Goal: Contribute content: Add original content to the website for others to see

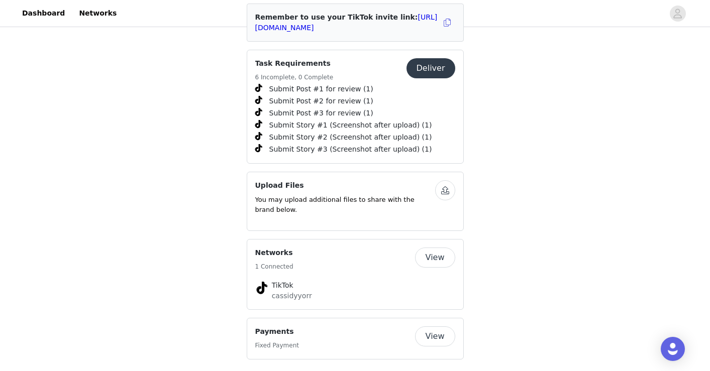
scroll to position [391, 0]
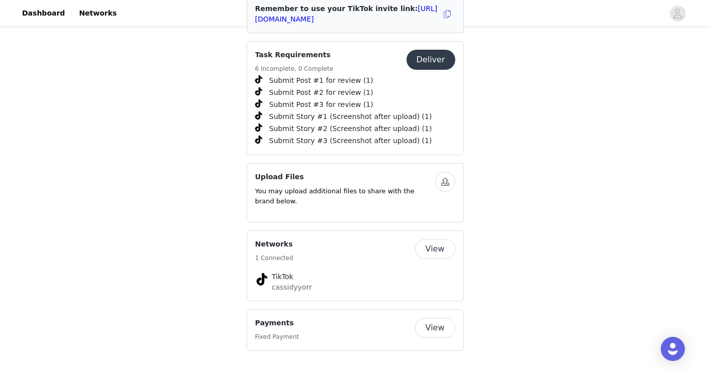
click at [425, 58] on button "Deliver" at bounding box center [430, 60] width 49 height 20
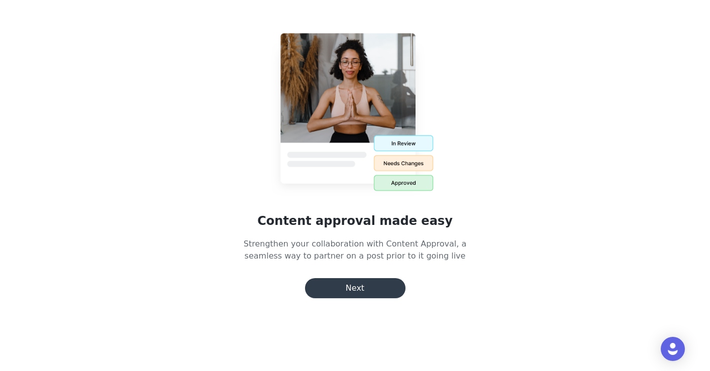
scroll to position [16, 0]
click at [367, 283] on button "Next" at bounding box center [355, 288] width 100 height 20
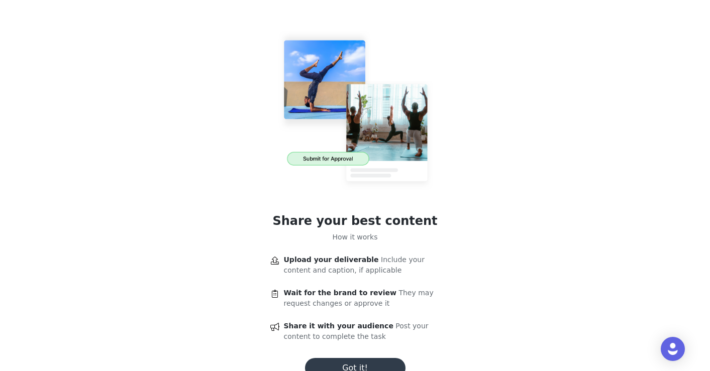
scroll to position [41, 0]
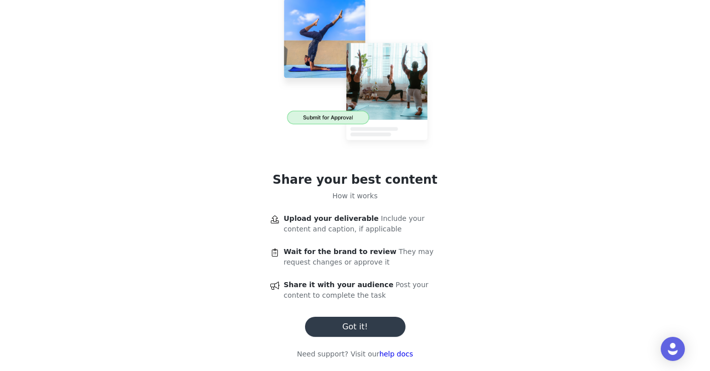
click at [349, 327] on button "Got it!" at bounding box center [355, 327] width 100 height 20
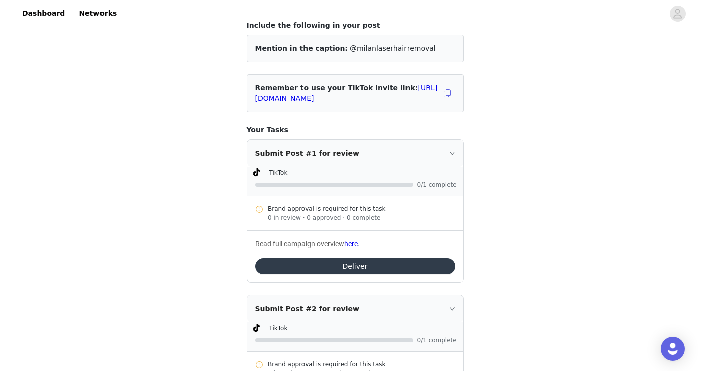
scroll to position [92, 0]
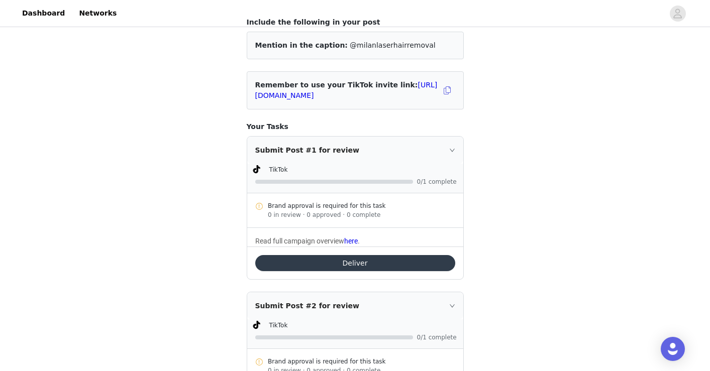
click at [351, 262] on button "Deliver" at bounding box center [355, 263] width 200 height 16
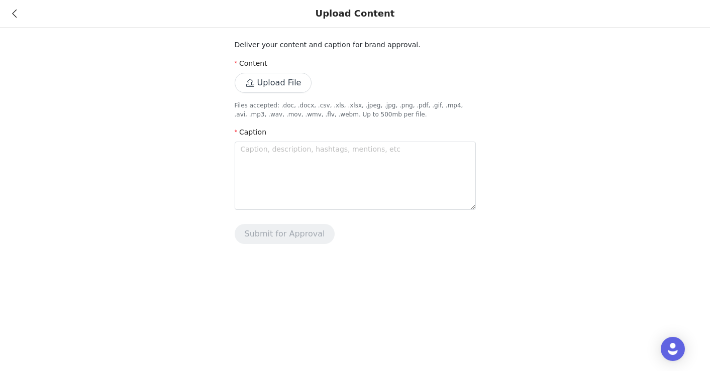
click at [296, 84] on button "Upload File" at bounding box center [273, 83] width 77 height 20
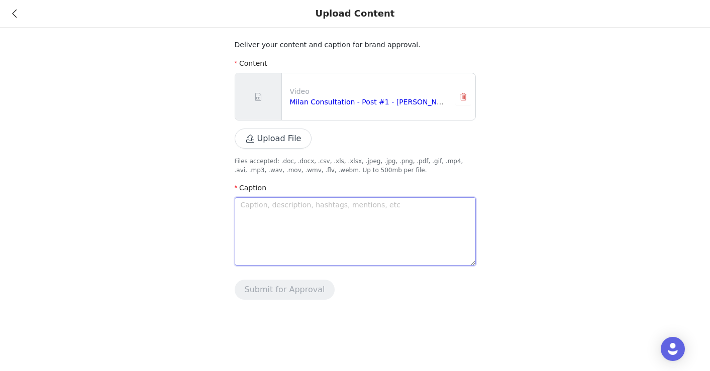
click at [305, 211] on textarea at bounding box center [355, 231] width 241 height 68
type textarea "t"
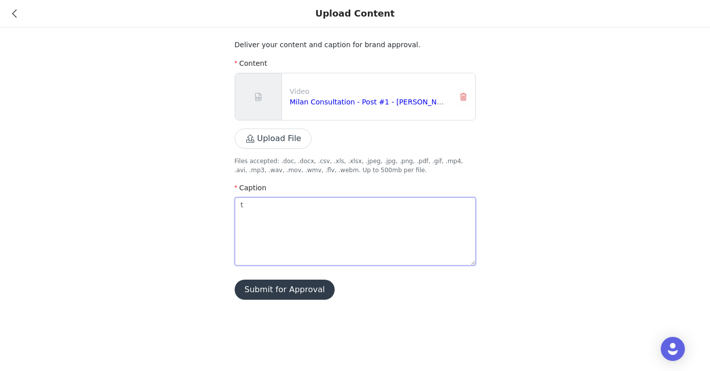
type textarea "th"
type textarea "thi"
type textarea "this"
type textarea "this w"
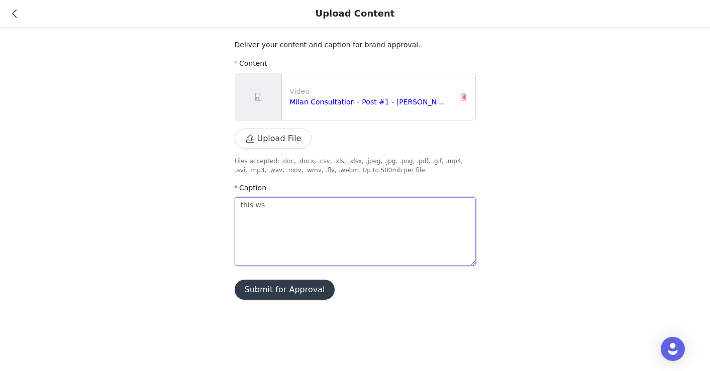
type textarea "this wsa"
type textarea "this wsa s"
type textarea "this wsa"
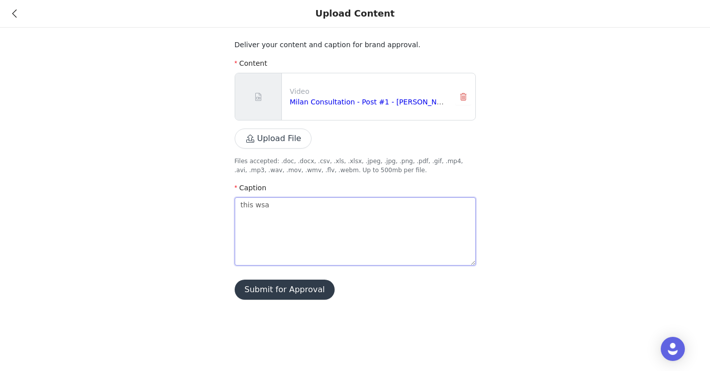
type textarea "this ws"
type textarea "this w"
type textarea "this wa"
type textarea "this was"
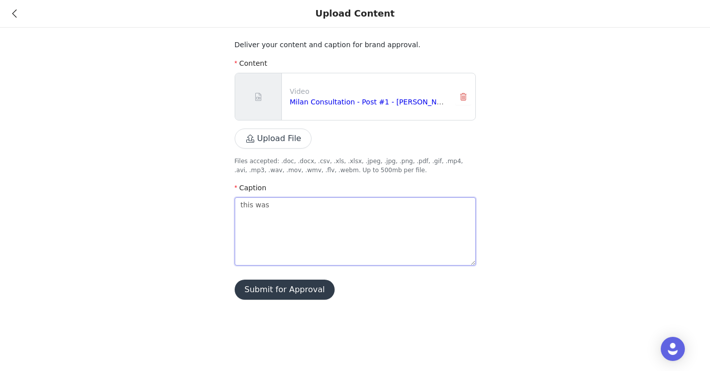
type textarea "this was s"
type textarea "this was su"
type textarea "this was suc"
type textarea "this was such"
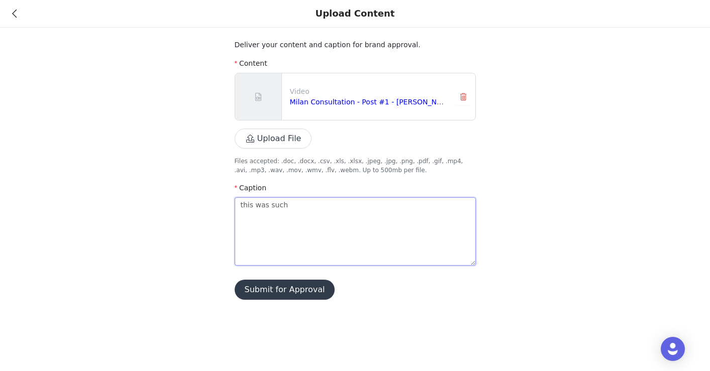
type textarea "this was such a"
type textarea "this was such"
type textarea "this was suc"
type textarea "this was su"
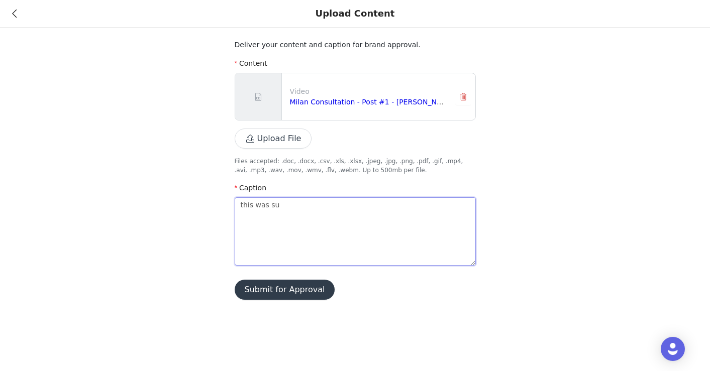
type textarea "this was s"
type textarea "this was"
type textarea "this wa"
type textarea "this w"
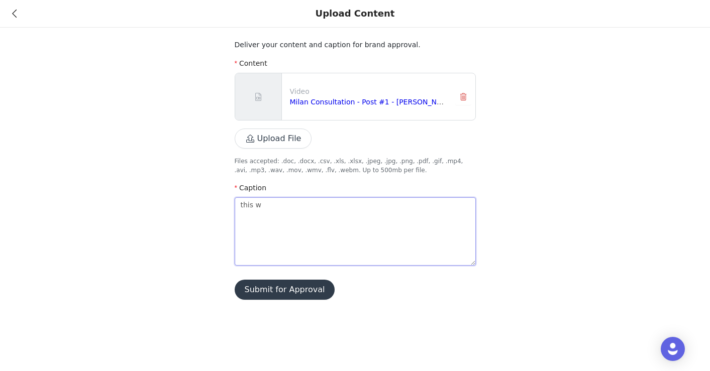
type textarea "this"
type textarea "thi"
type textarea "th"
type textarea "t"
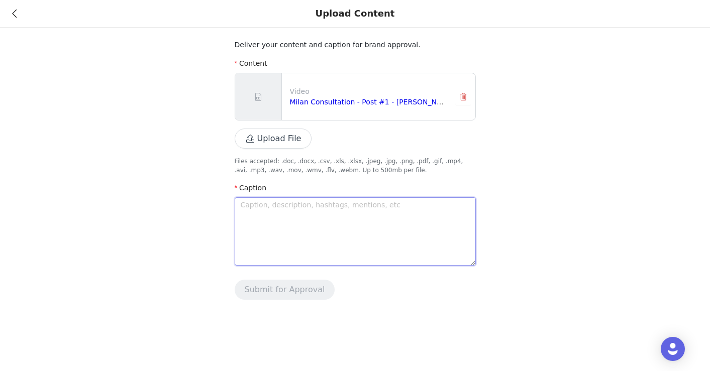
type textarea "h"
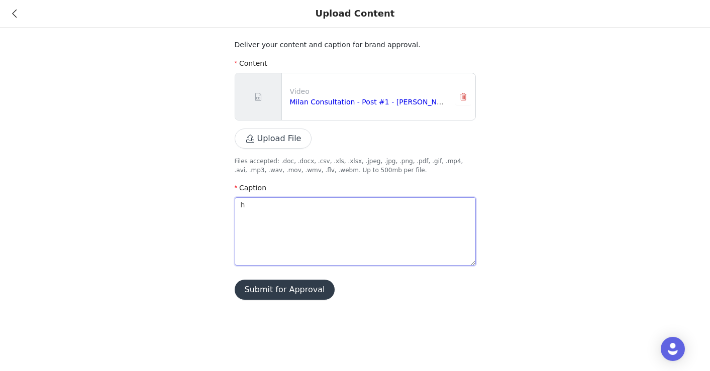
type textarea "ha"
type textarea "had"
type textarea "had s"
type textarea "had su"
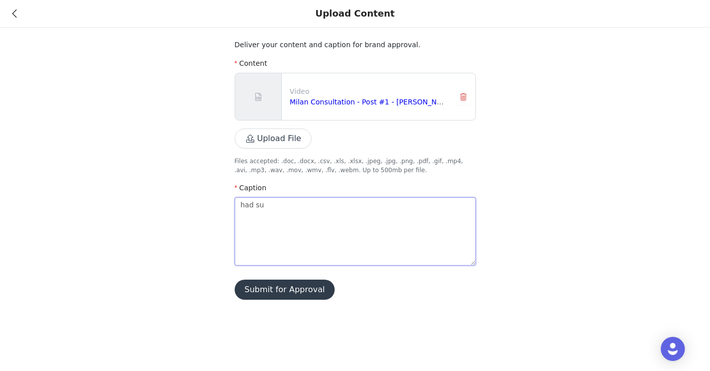
type textarea "had suc"
type textarea "had such"
type textarea "had such a"
type textarea "had such an"
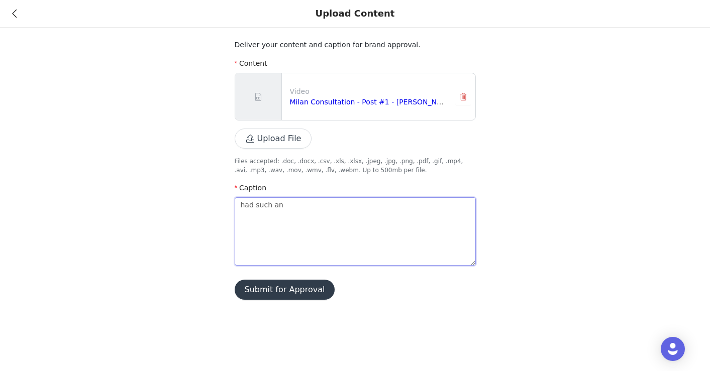
type textarea "had such an"
type textarea "had such an a"
type textarea "had such an aw"
type textarea "had such an awe"
type textarea "had such an awes"
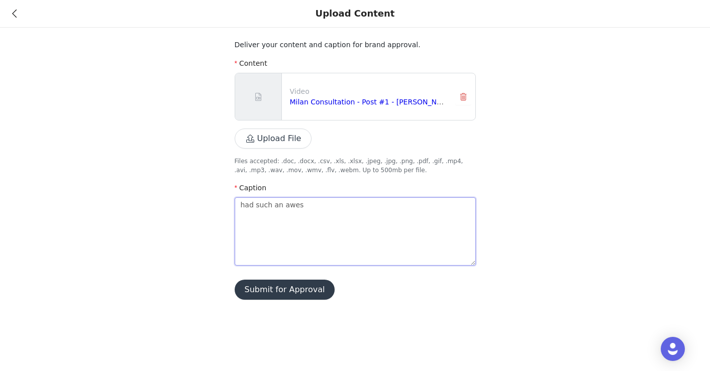
type textarea "had such an aweso"
type textarea "had such an awesom"
type textarea "had such an awesome"
type textarea "had such an awesome e"
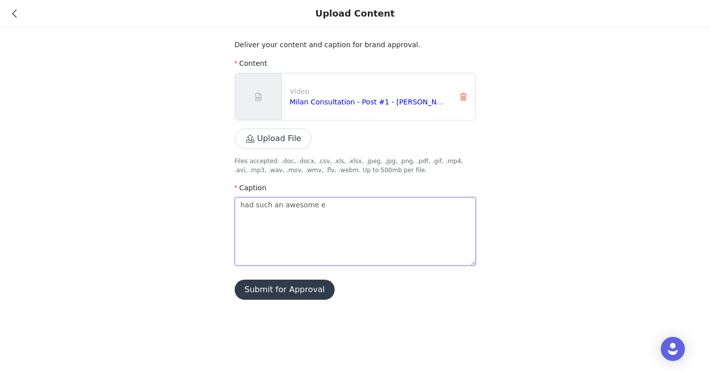
type textarea "had such an awesome ex"
type textarea "had such an awesome exp"
type textarea "had such an awesome expe"
type textarea "had such an awesome exper"
type textarea "had such an awesome experei"
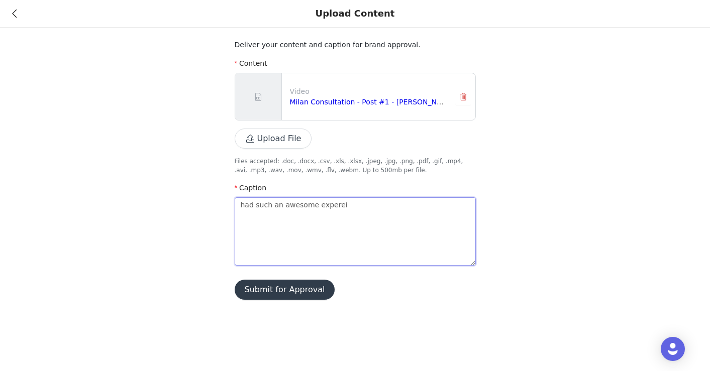
type textarea "had such an awesome experein"
type textarea "had such an awesome expereinc"
type textarea "had such an awesome expereince"
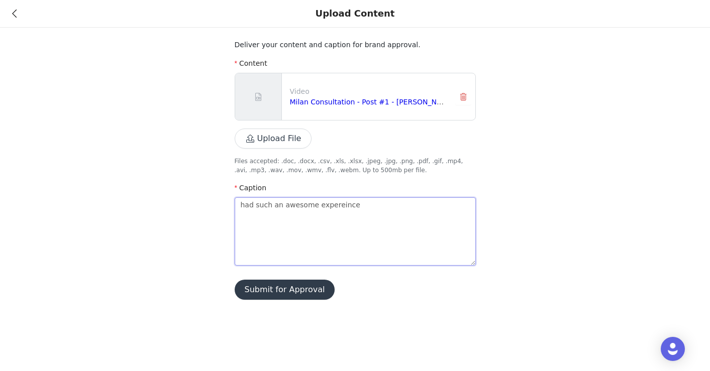
type textarea "had such an awesome expereinc"
type textarea "had such an awesome experein"
type textarea "had such an awesome experei"
type textarea "had such an awesome expere"
type textarea "had such an awesome exper"
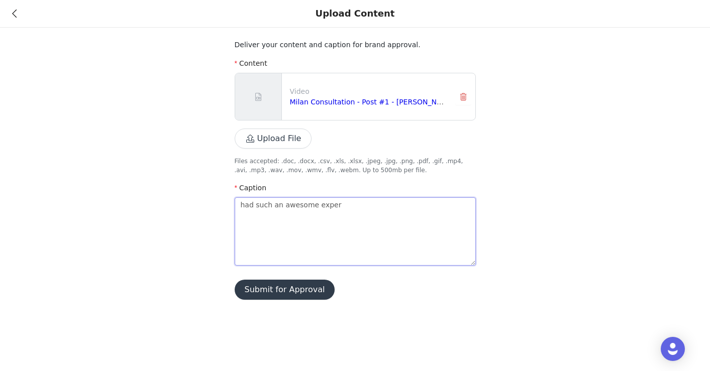
type textarea "had such an awesome experi"
type textarea "had such an awesome experie"
type textarea "had such an awesome experien"
type textarea "had such an awesome experienc"
type textarea "had such an awesome experience"
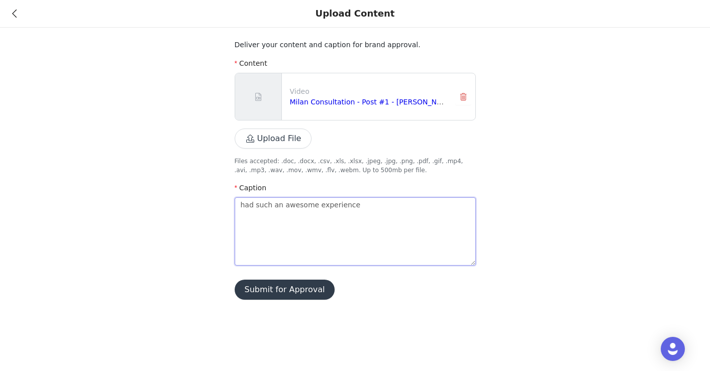
type textarea "had such an awesome experience"
type textarea "had such an awesome experience @"
type textarea "had such an awesome experience @m"
type textarea "had such an awesome experience @mi"
type textarea "had such an awesome experience @mil"
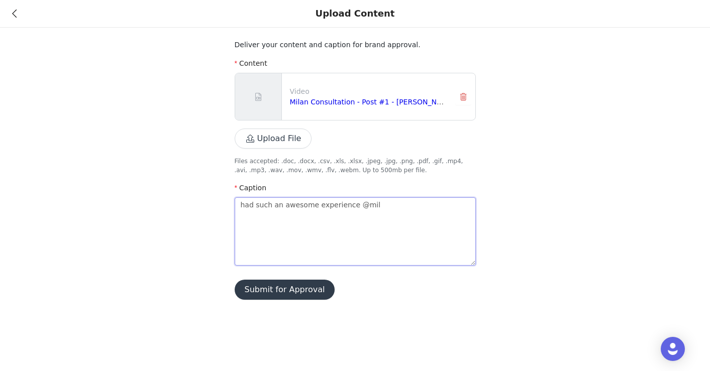
type textarea "had such an awesome experience @mila"
type textarea "had such an awesome experience @[GEOGRAPHIC_DATA]"
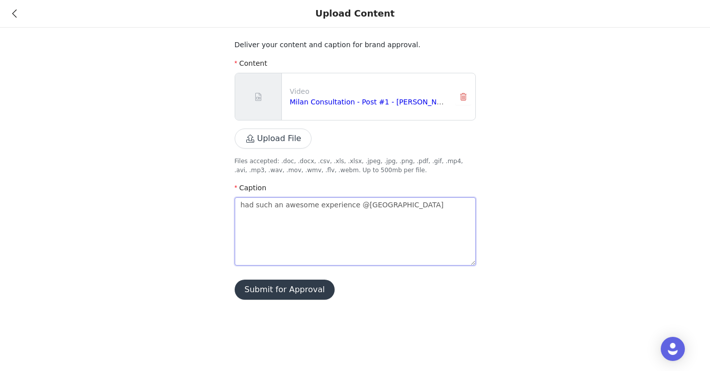
type textarea "had such an awesome experience @milanlase"
type textarea "had such an awesome experience @milanlaser"
type textarea "had such an awesome experience @milanlaserr"
type textarea "had such an awesome experience @milanlaserre"
type textarea "had such an awesome experience @milanlaserrem"
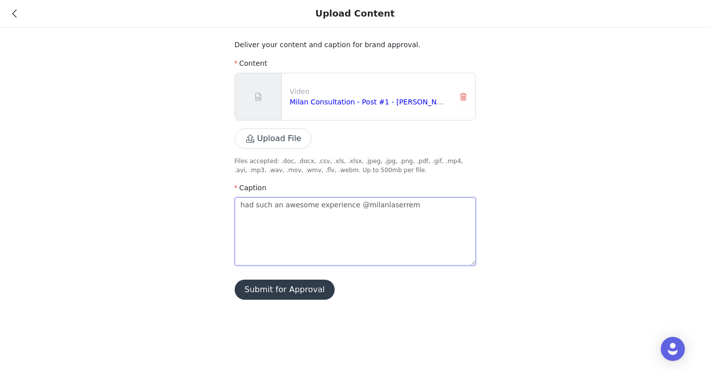
type textarea "had such an awesome experience @milanlaserremo"
type textarea "had such an awesome experience @milanlaserremov"
type textarea "had such an awesome experience @milanlaserremova"
type textarea "had such an awesome experience @milanlaserremoval"
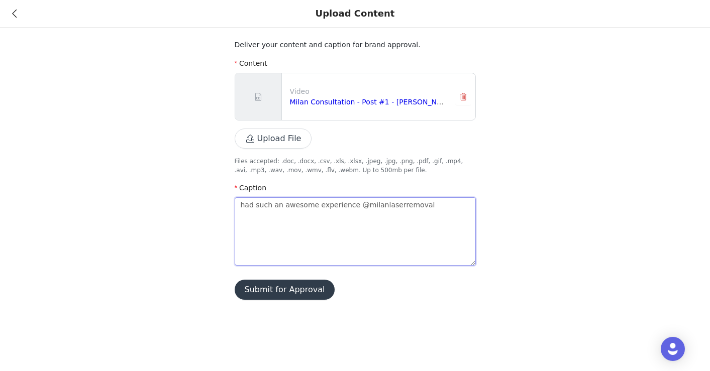
click at [391, 204] on textarea "had such an awesome experience @milanlaserremoval" at bounding box center [355, 231] width 241 height 68
click at [438, 206] on textarea "had such an awesome experience @milanlaserhairremoval" at bounding box center [355, 231] width 241 height 68
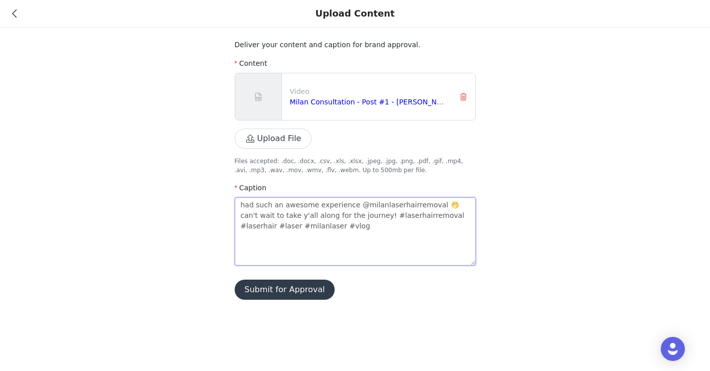
drag, startPoint x: 263, startPoint y: 226, endPoint x: 231, endPoint y: 226, distance: 32.2
click at [231, 226] on div "Deliver your content and caption for brand approval. Content Video Milan Consul…" at bounding box center [355, 156] width 710 height 312
click at [279, 226] on textarea "had such an awesome experience @milanlaserhairremoval 🤭 can't wait to take y'al…" at bounding box center [355, 231] width 241 height 68
click at [282, 225] on textarea "had such an awesome experience @milanlaserhairremoval 🤭 can't wait to take y'al…" at bounding box center [355, 231] width 241 height 68
click at [377, 303] on div "Deliver your content and caption for brand approval. Content Video Milan Consul…" at bounding box center [355, 156] width 710 height 312
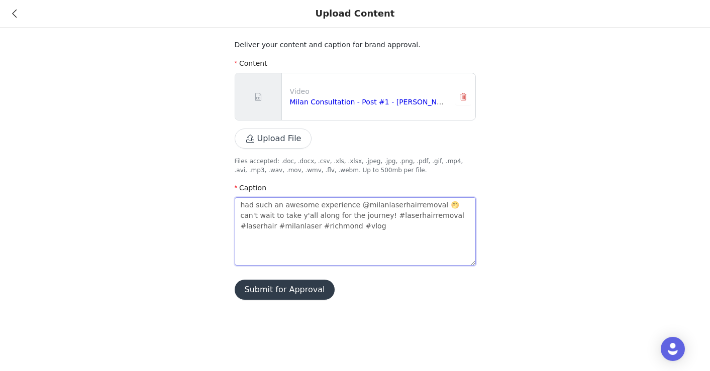
click at [349, 206] on textarea "had such an awesome experience @milanlaserhairremoval 🤭 can't wait to take y'al…" at bounding box center [355, 231] width 241 height 68
drag, startPoint x: 355, startPoint y: 233, endPoint x: 190, endPoint y: 187, distance: 170.4
click at [190, 187] on div "Deliver your content and caption for brand approval. Content Video Milan Consul…" at bounding box center [355, 156] width 710 height 312
click at [345, 235] on textarea "had such an awesome experience at @milanlaserhairremoval 🤭 can't wait to take y…" at bounding box center [355, 231] width 241 height 68
click at [295, 290] on button "Submit for Approval" at bounding box center [285, 290] width 100 height 20
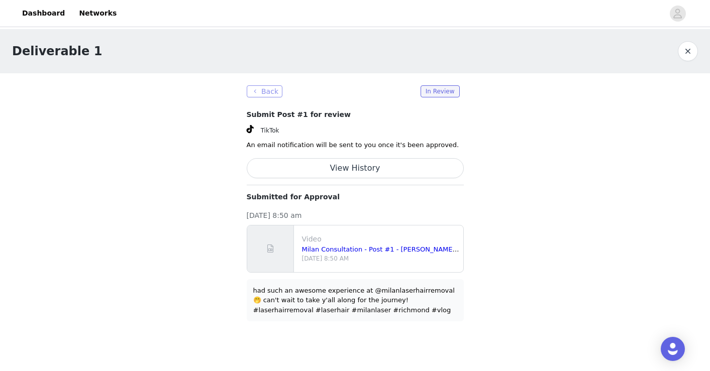
click at [271, 96] on button "Back" at bounding box center [265, 91] width 36 height 12
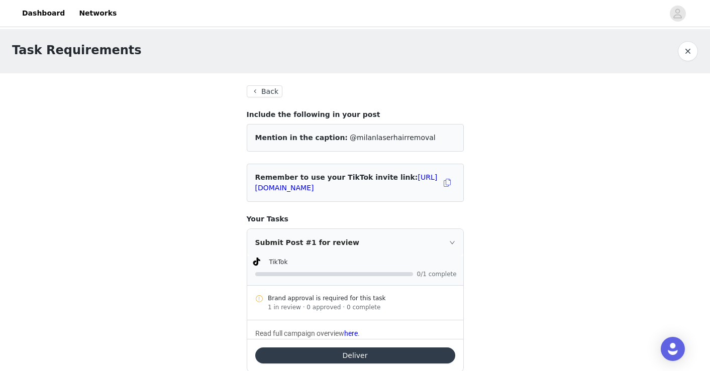
click at [263, 88] on button "Back" at bounding box center [265, 91] width 36 height 12
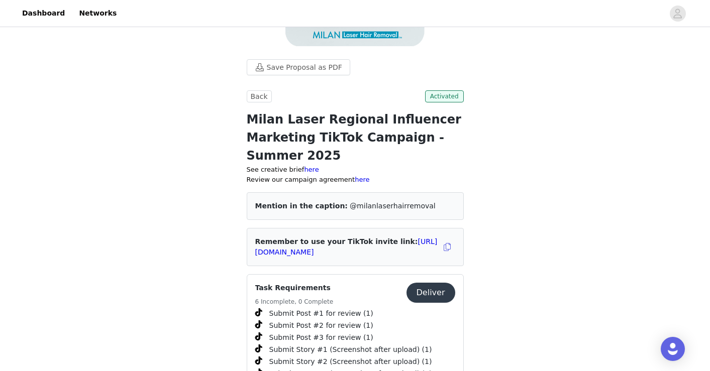
scroll to position [139, 0]
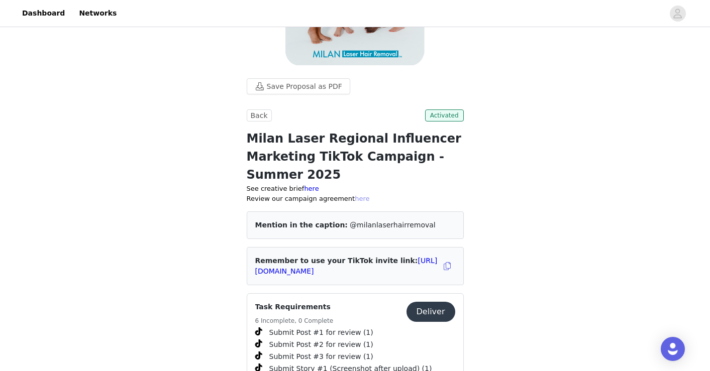
click at [355, 199] on link "here" at bounding box center [362, 199] width 15 height 8
click at [306, 189] on link "here" at bounding box center [311, 189] width 15 height 8
click at [546, 257] on div "Save Proposal as PDF Back Activated Milan Laser Regional Influencer Marketing T…" at bounding box center [355, 256] width 710 height 733
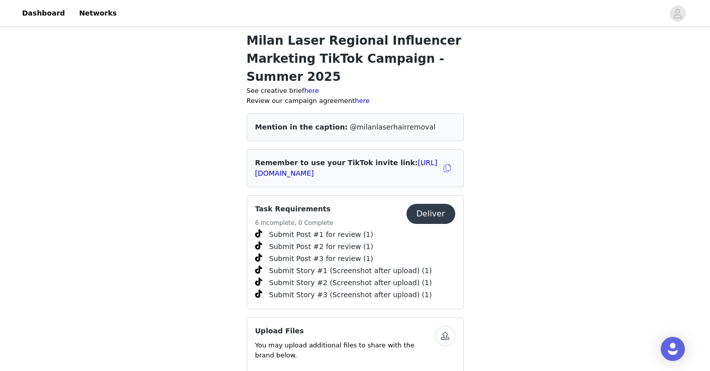
scroll to position [255, 0]
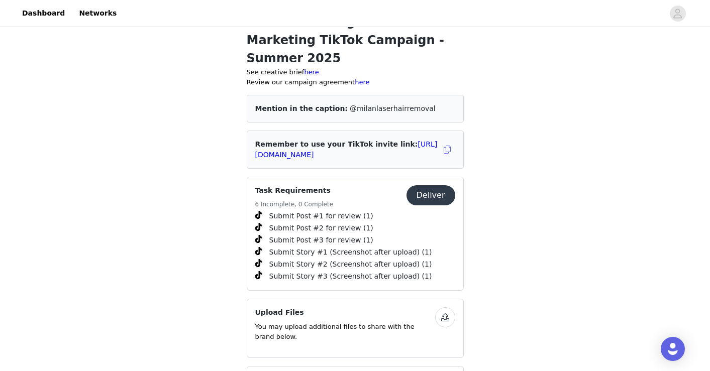
click at [429, 192] on button "Deliver" at bounding box center [430, 195] width 49 height 20
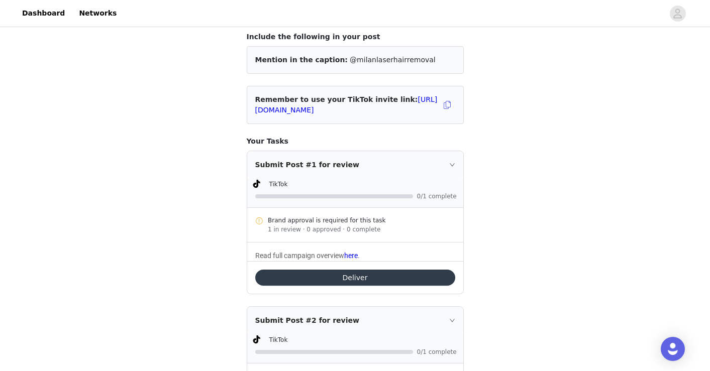
scroll to position [71, 0]
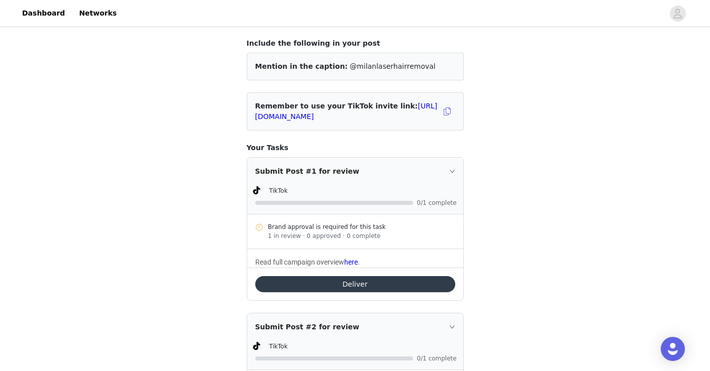
click at [450, 167] on div "Submit Post #1 for review" at bounding box center [355, 171] width 216 height 27
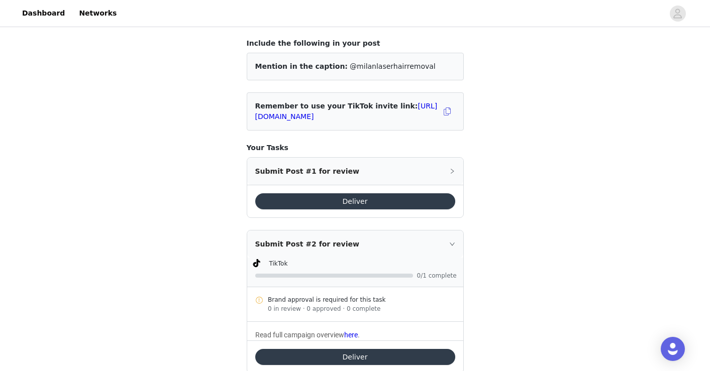
click at [450, 167] on div "Submit Post #1 for review" at bounding box center [355, 171] width 216 height 27
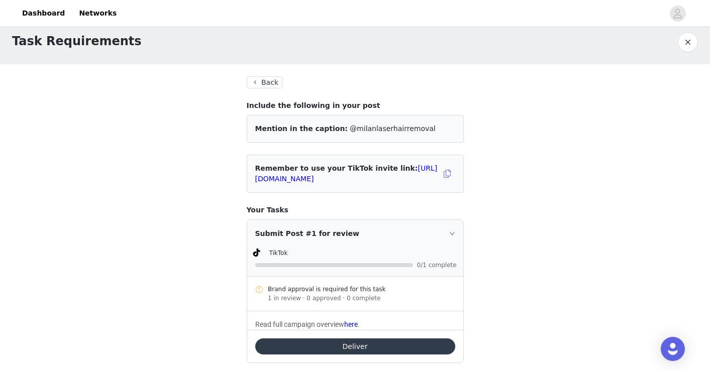
scroll to position [0, 0]
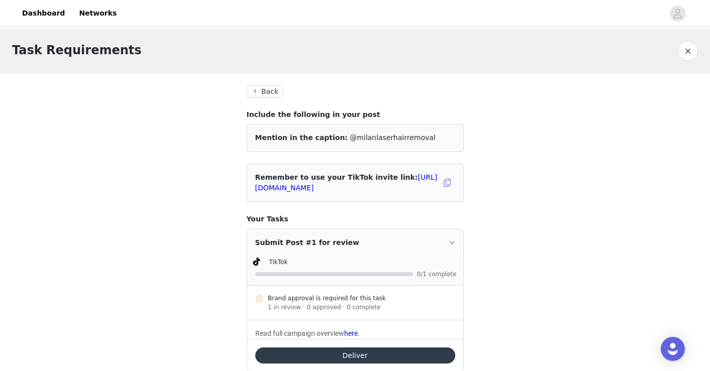
click at [270, 93] on button "Back" at bounding box center [265, 91] width 36 height 12
